Goal: Task Accomplishment & Management: Manage account settings

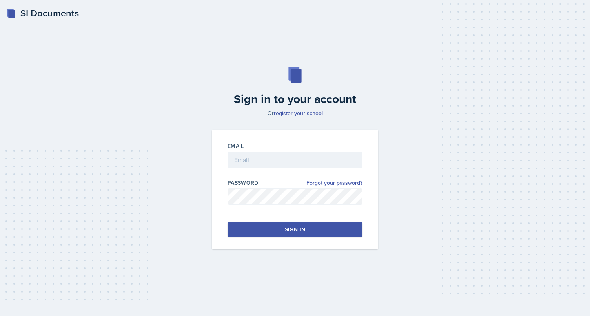
click at [145, 62] on div "Sign in to your account Or register your school Email Password Forgot your pass…" at bounding box center [295, 158] width 565 height 233
click at [263, 159] on input "email" at bounding box center [294, 160] width 135 height 16
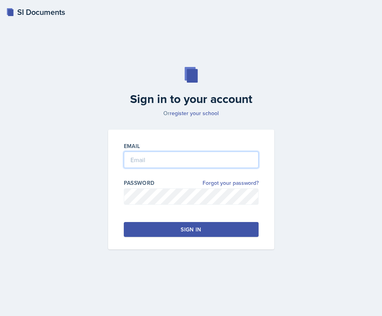
click at [182, 161] on input "email" at bounding box center [191, 160] width 135 height 16
type input "[EMAIL_ADDRESS][DOMAIN_NAME]"
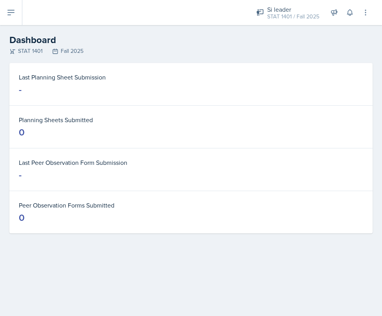
click at [293, 236] on div "Last Planning Sheet Submission - Planning Sheets Submitted 0 Last Peer Observat…" at bounding box center [191, 157] width 382 height 189
click at [261, 279] on main "Dashboard STAT 1401 Fall 2025 Last Planning Sheet Submission - Planning Sheets …" at bounding box center [191, 170] width 382 height 291
